Goal: Task Accomplishment & Management: Manage account settings

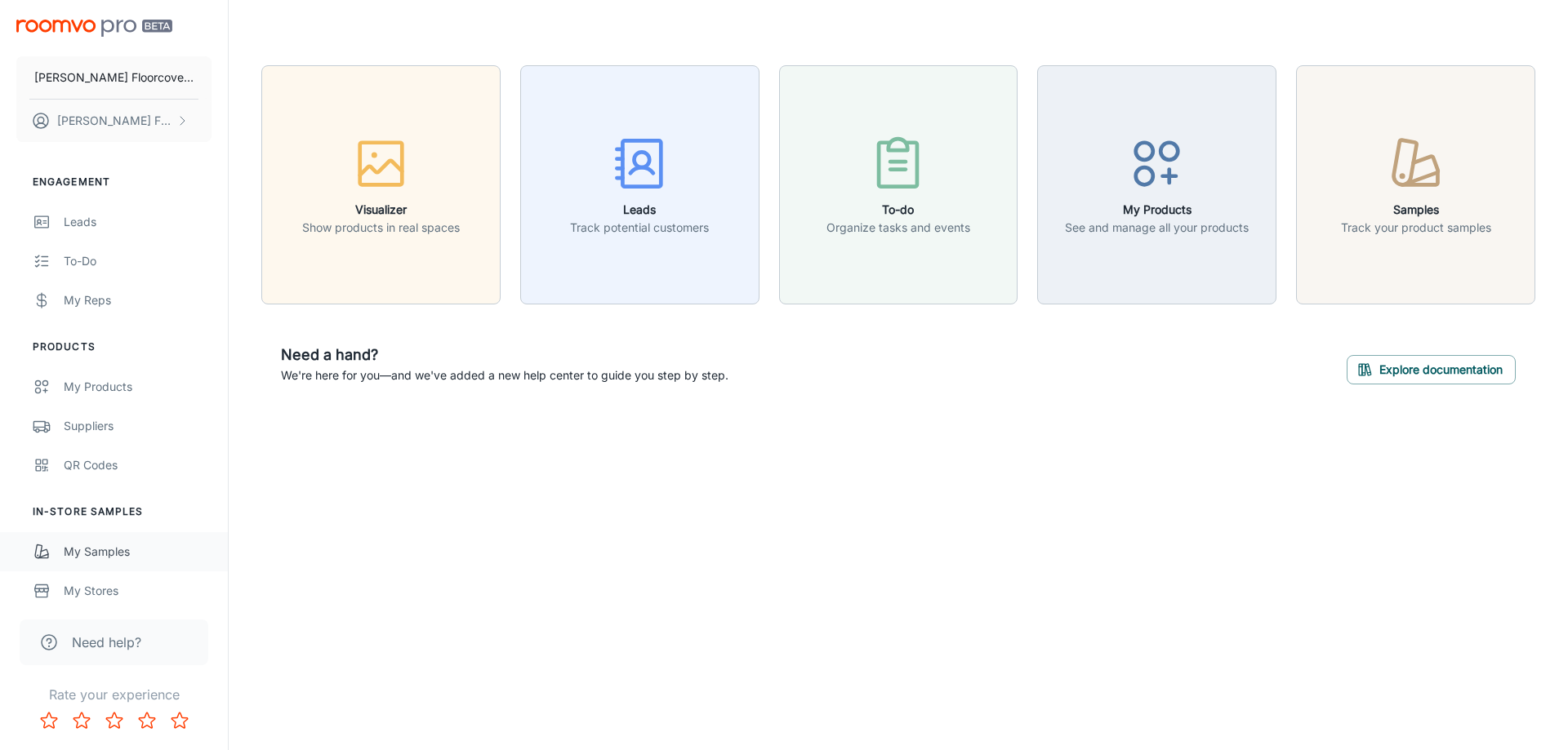
click at [87, 556] on div "My Samples" at bounding box center [137, 552] width 147 height 18
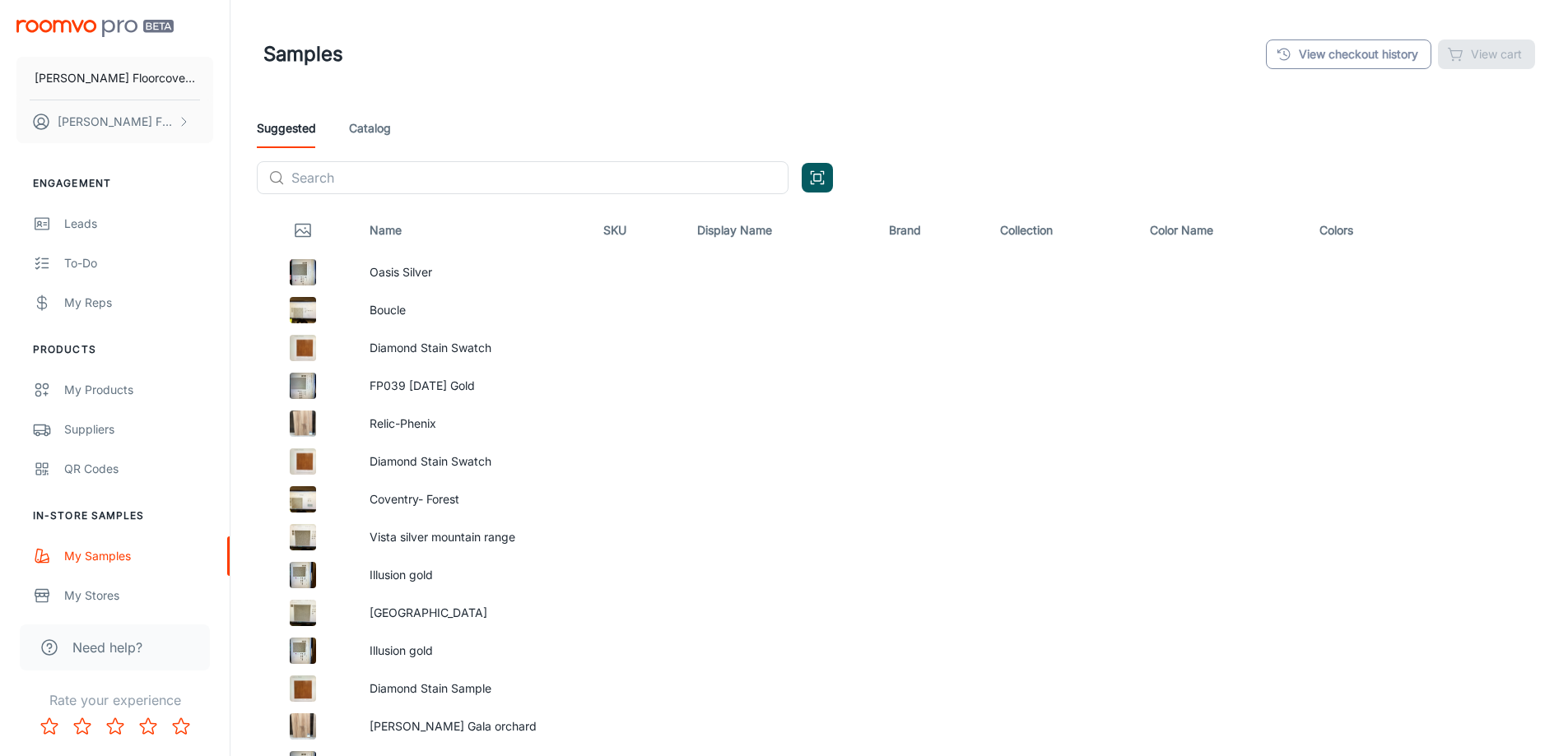
click at [1328, 51] on link "View checkout history" at bounding box center [1349, 55] width 165 height 30
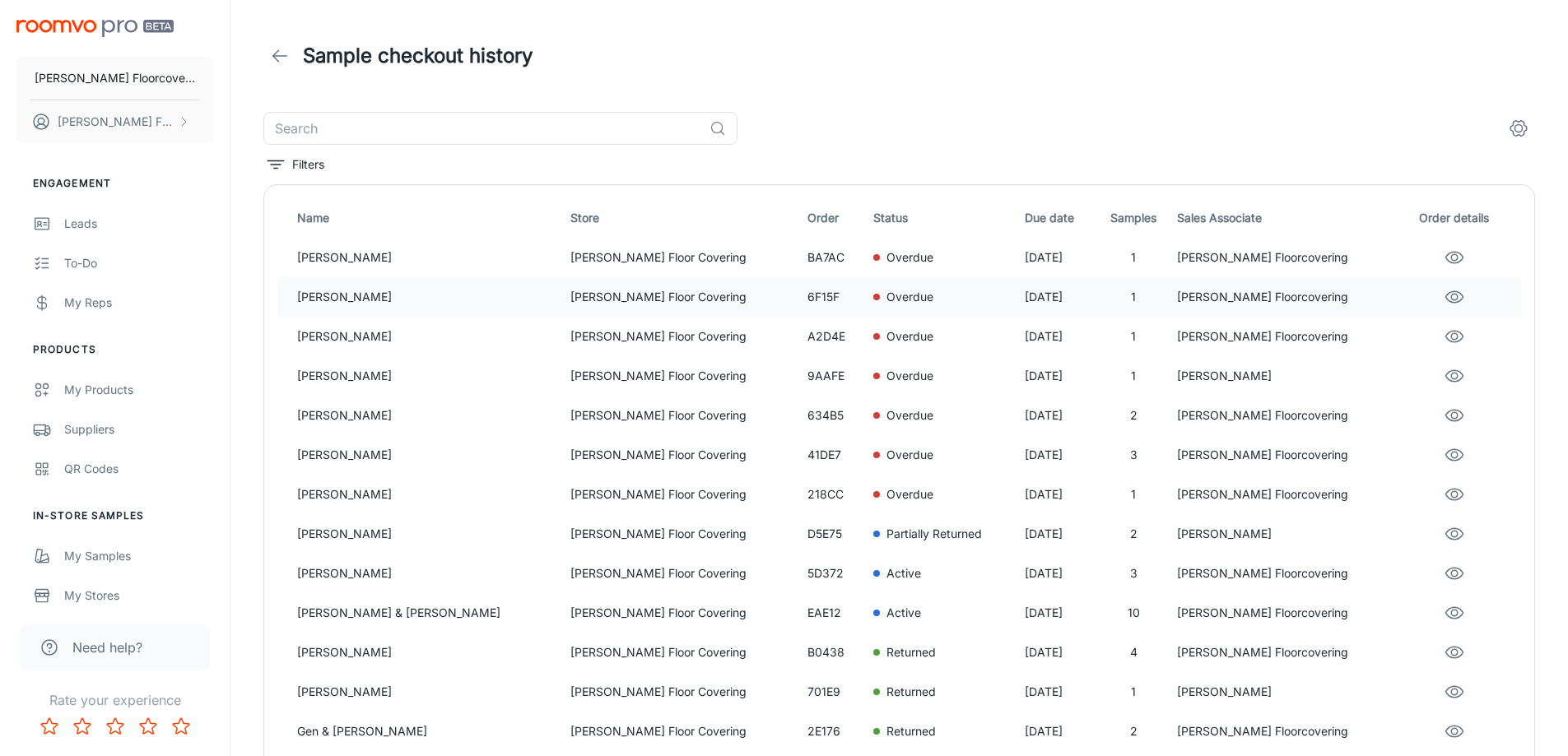
click at [409, 299] on p "[PERSON_NAME]" at bounding box center [427, 297] width 260 height 18
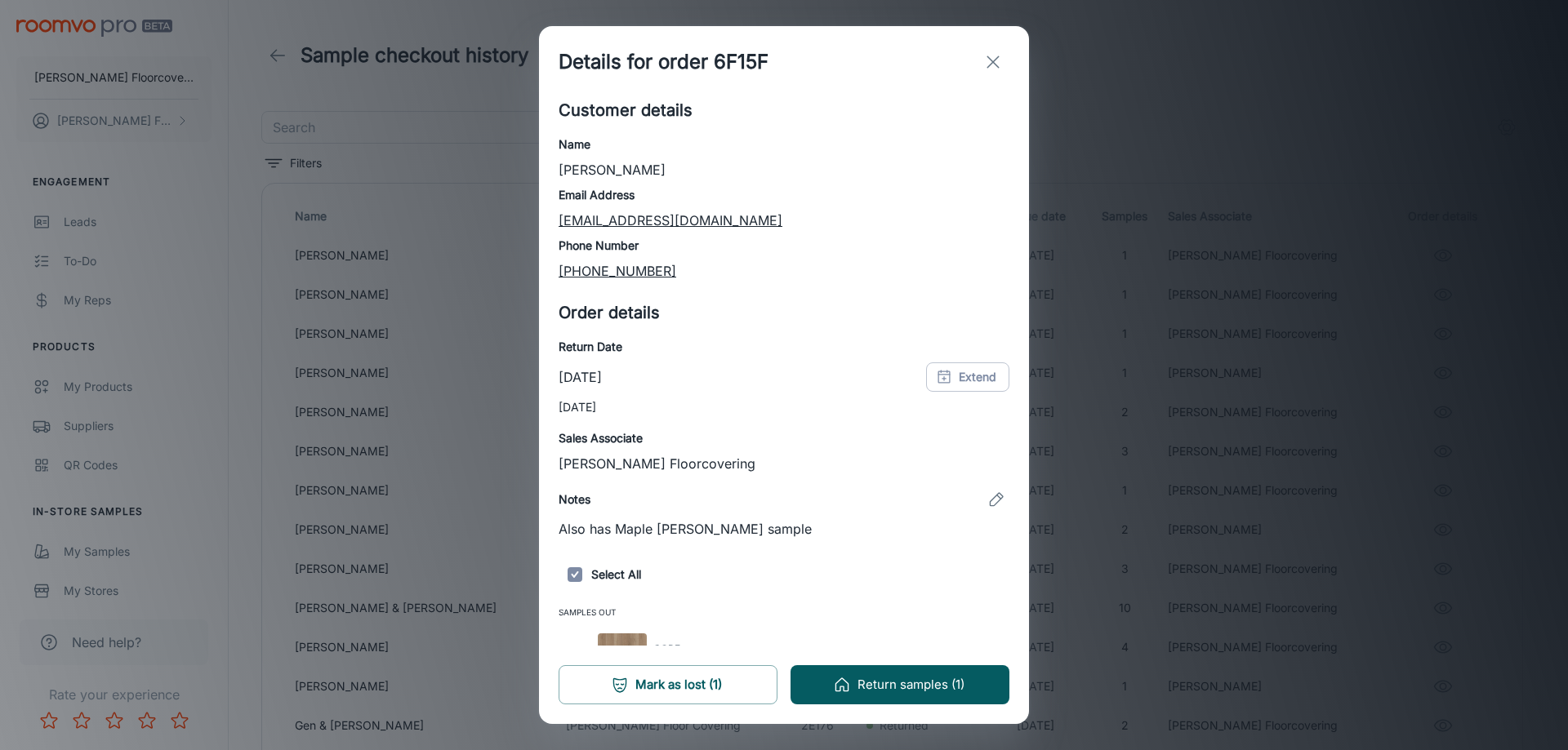
scroll to position [37, 0]
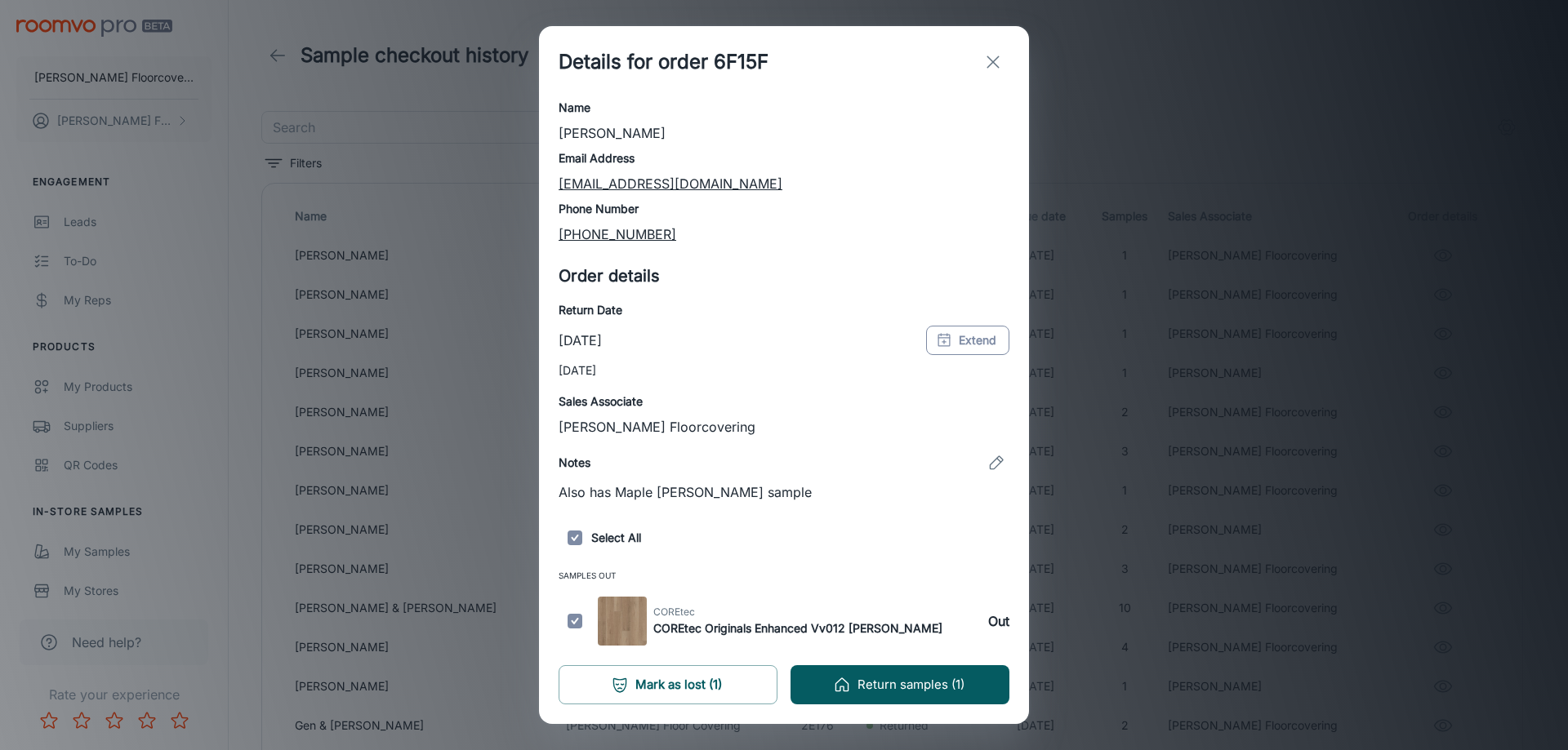
click at [965, 344] on button "Extend" at bounding box center [968, 341] width 83 height 30
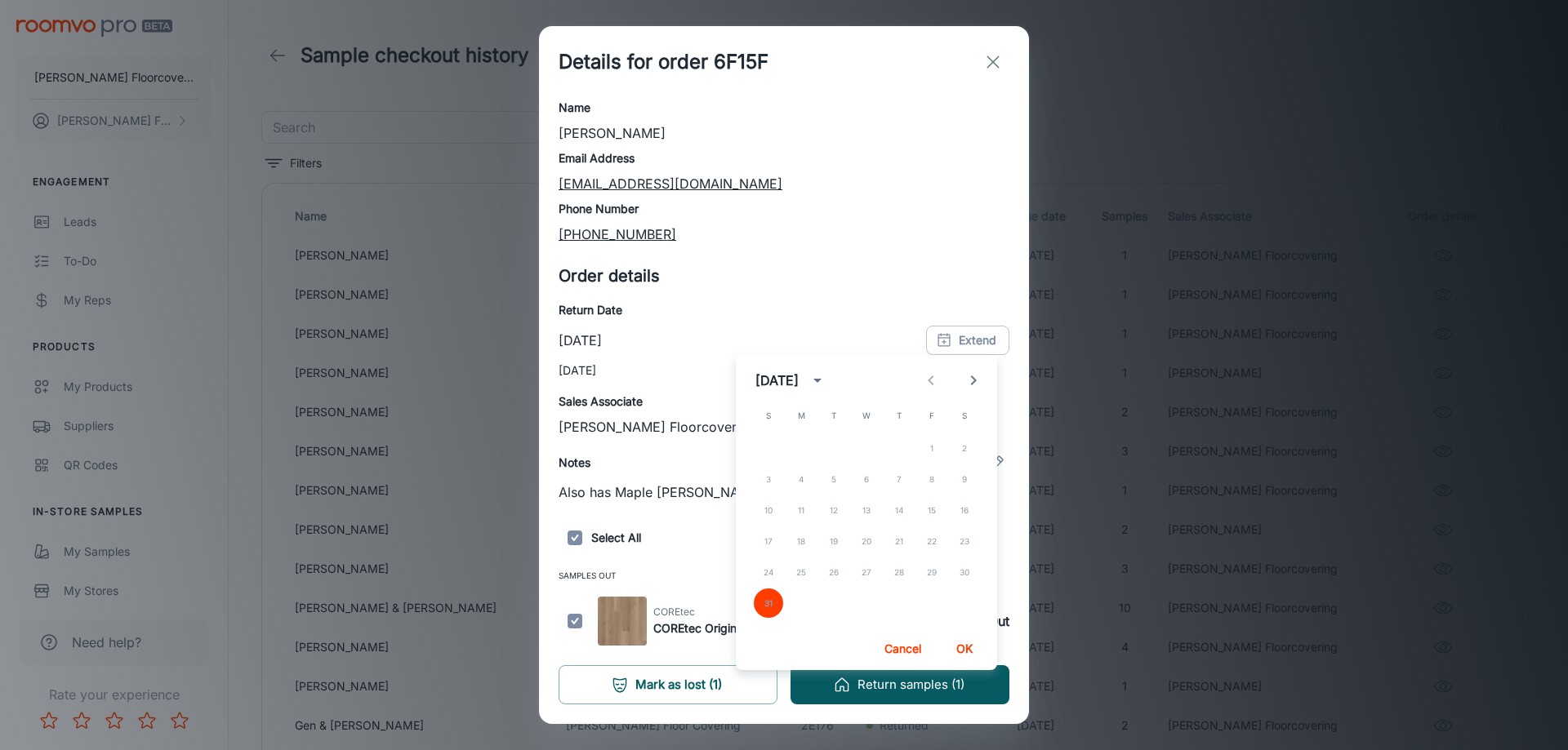
click at [974, 379] on icon "Next month" at bounding box center [974, 380] width 19 height 19
click at [962, 450] on button "6" at bounding box center [965, 448] width 30 height 30
click at [970, 647] on button "OK" at bounding box center [965, 649] width 52 height 30
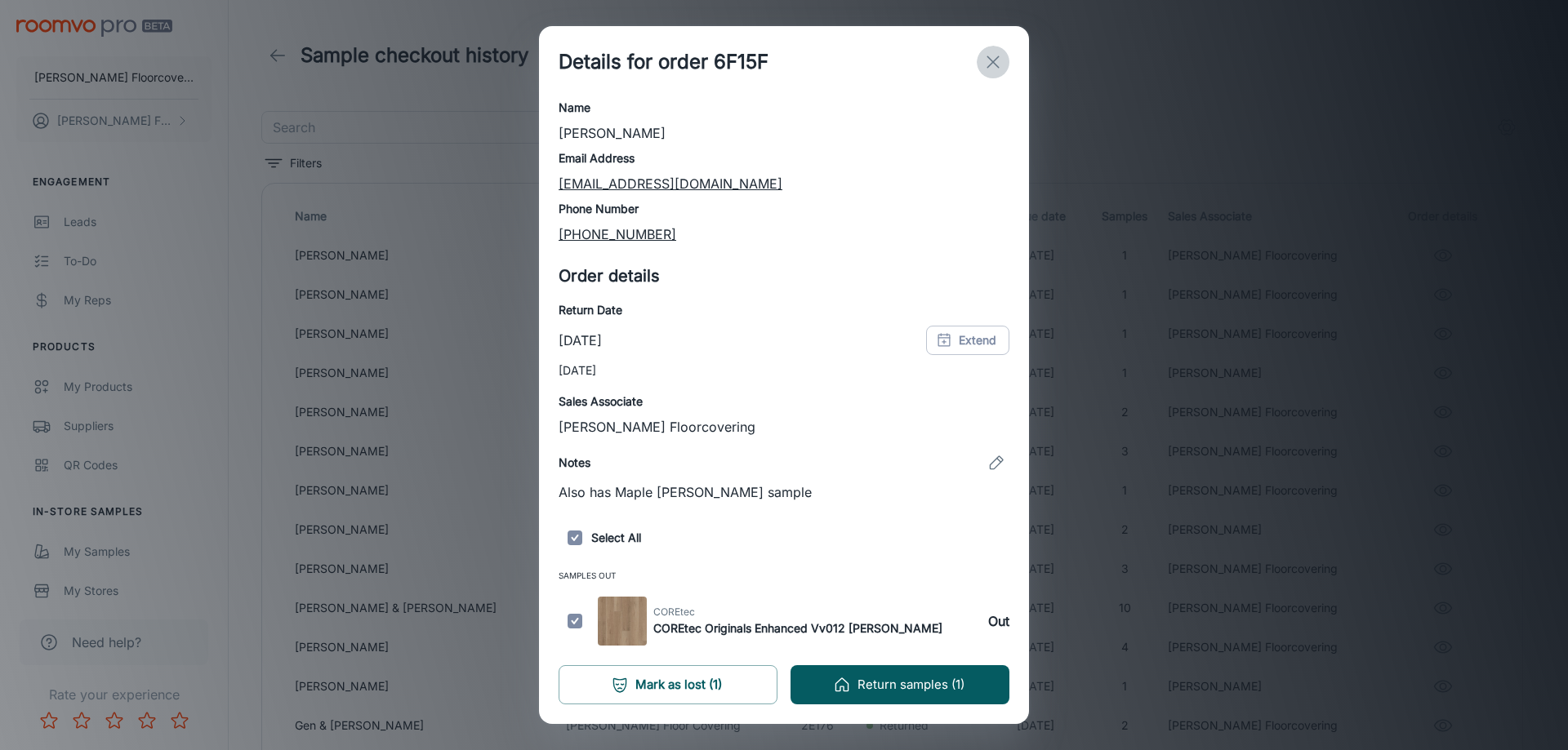
click at [992, 58] on div "Details for order 6F15F Customer details Name [PERSON_NAME] Email Address [EMAI…" at bounding box center [784, 375] width 1568 height 750
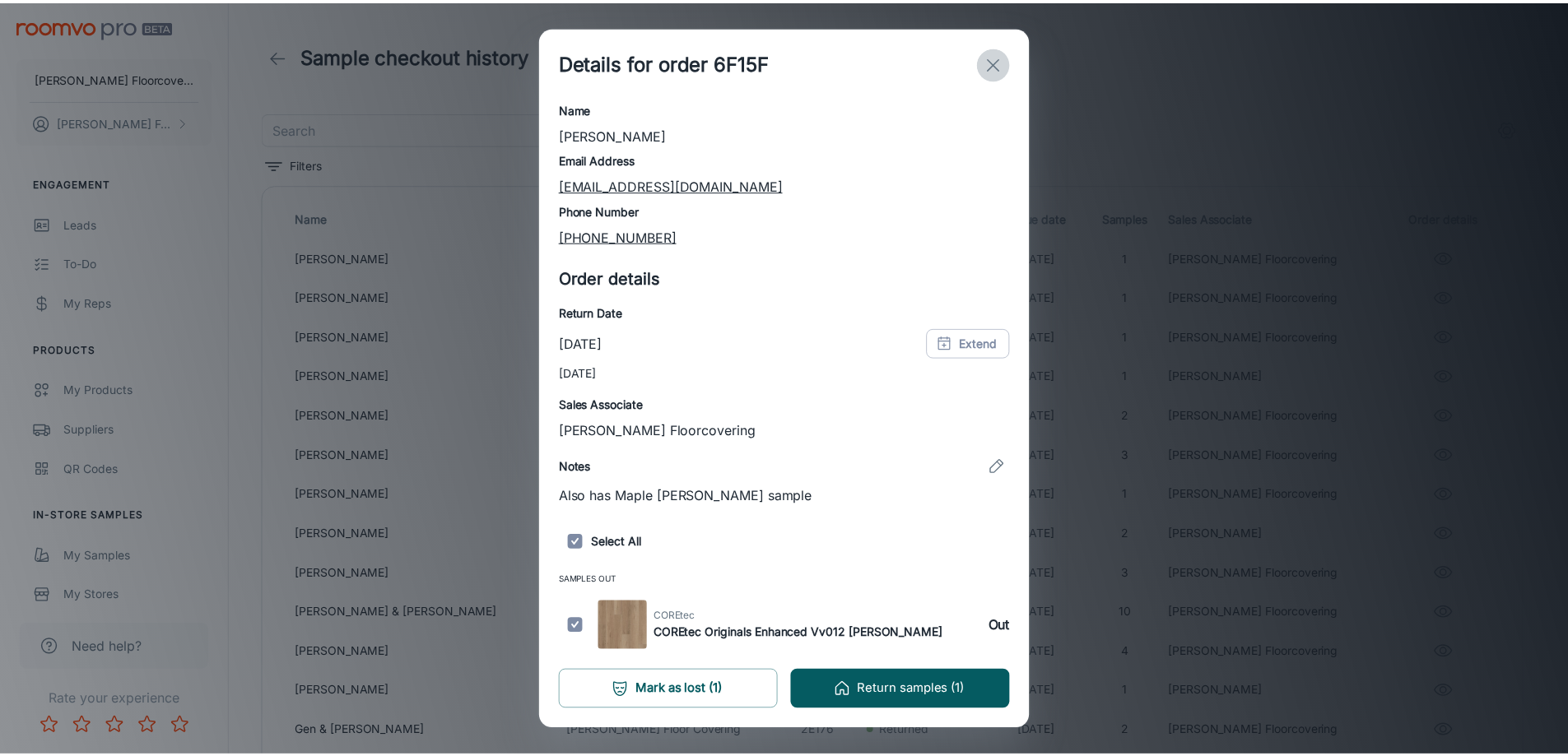
scroll to position [0, 0]
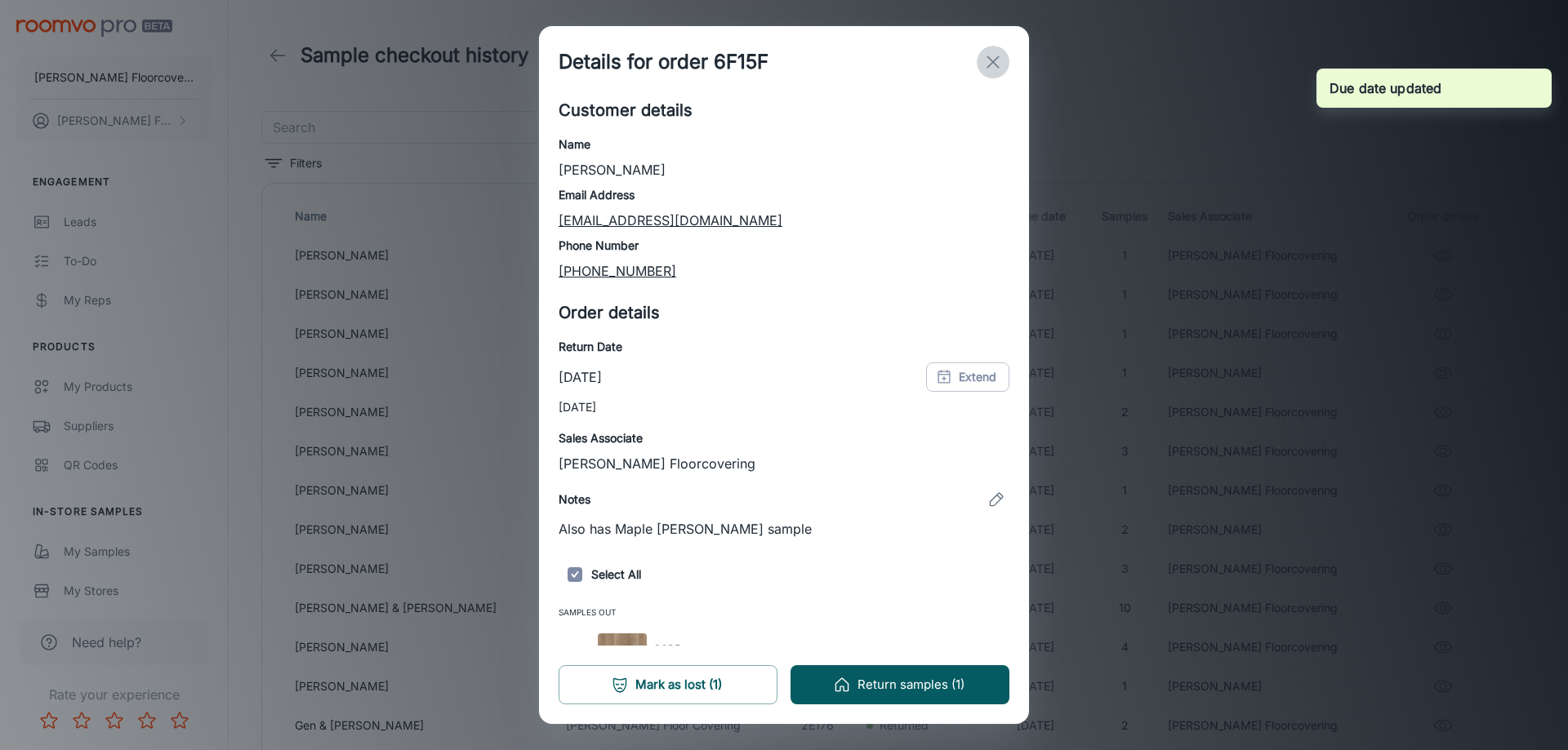
click at [994, 60] on line "exit" at bounding box center [993, 62] width 11 height 11
